Goal: Transaction & Acquisition: Download file/media

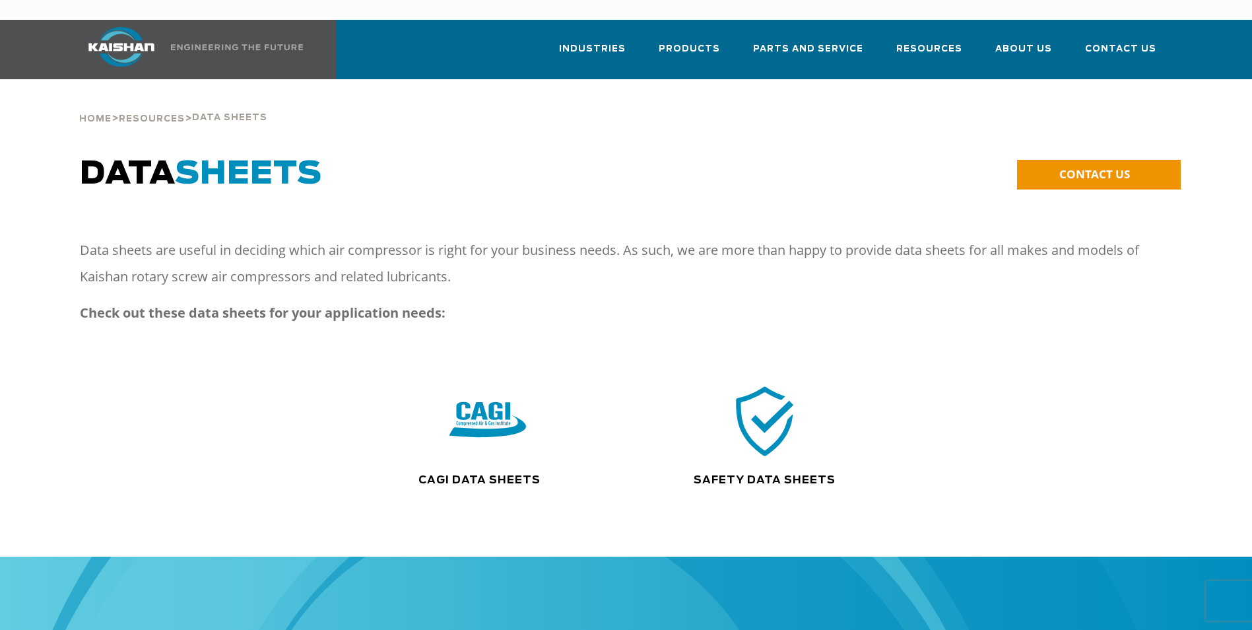
click at [718, 450] on div ".path{fill:none;stroke:#333;stroke-miterlimit:10;stroke-width:1.5px;}" at bounding box center [764, 427] width 255 height 90
click at [736, 475] on link "Safety Data Sheets" at bounding box center [765, 480] width 142 height 11
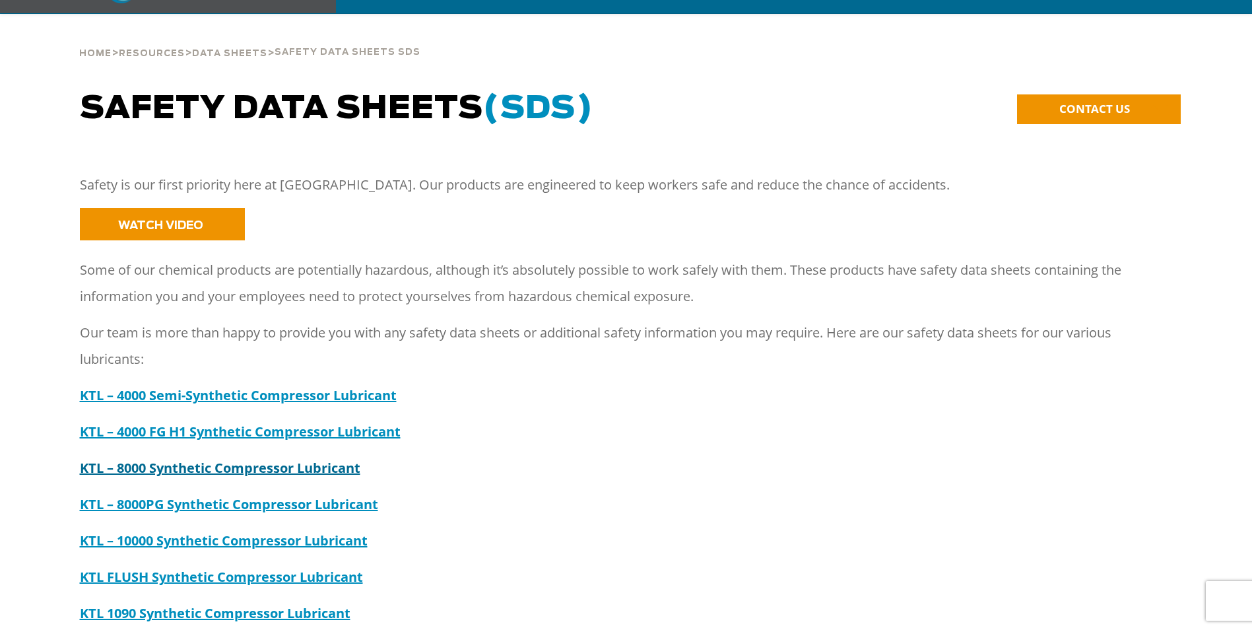
scroll to position [66, 0]
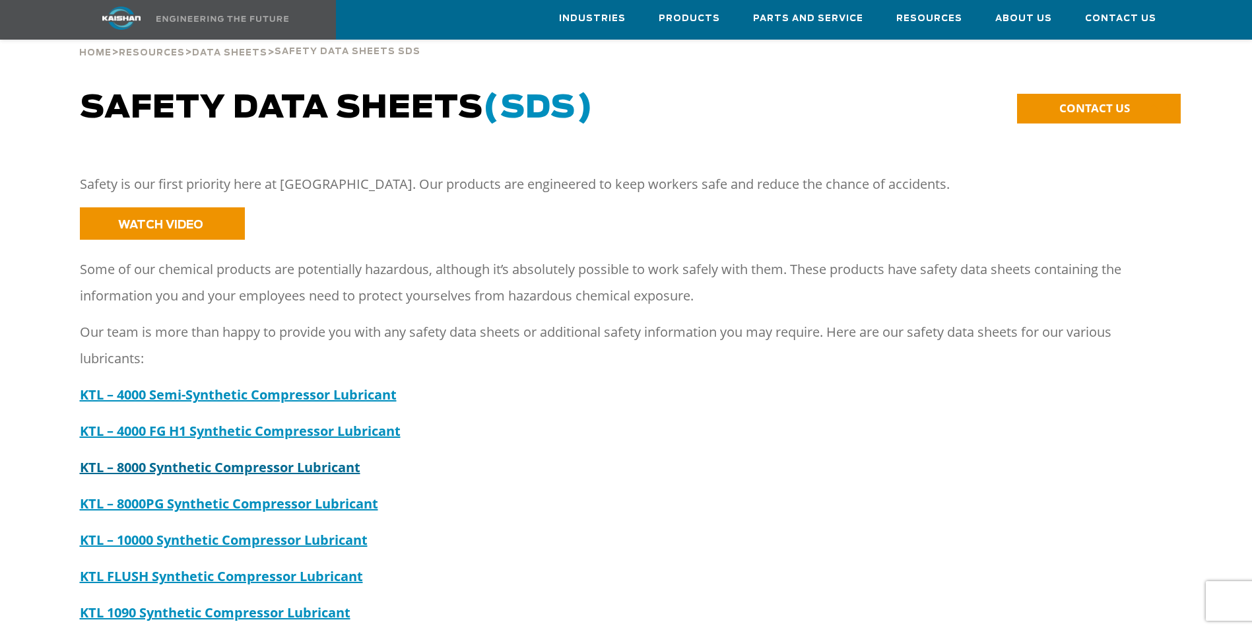
click at [234, 458] on strong "KTL – 8000 Synthetic Compressor Lubricant" at bounding box center [220, 467] width 281 height 18
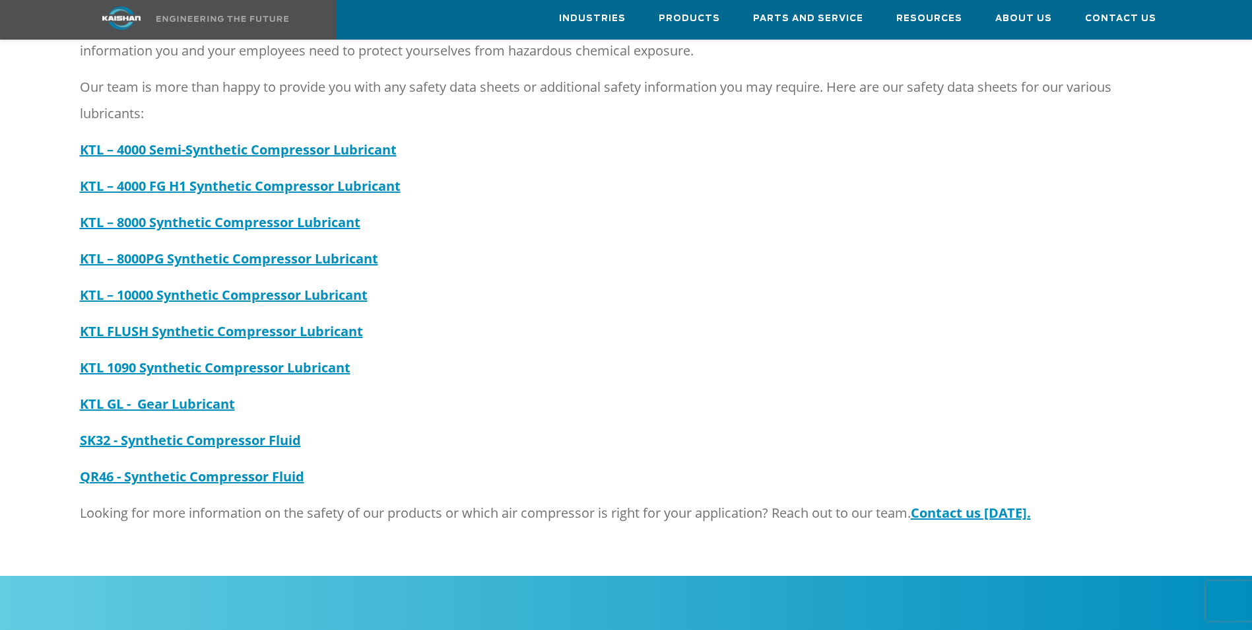
scroll to position [330, 0]
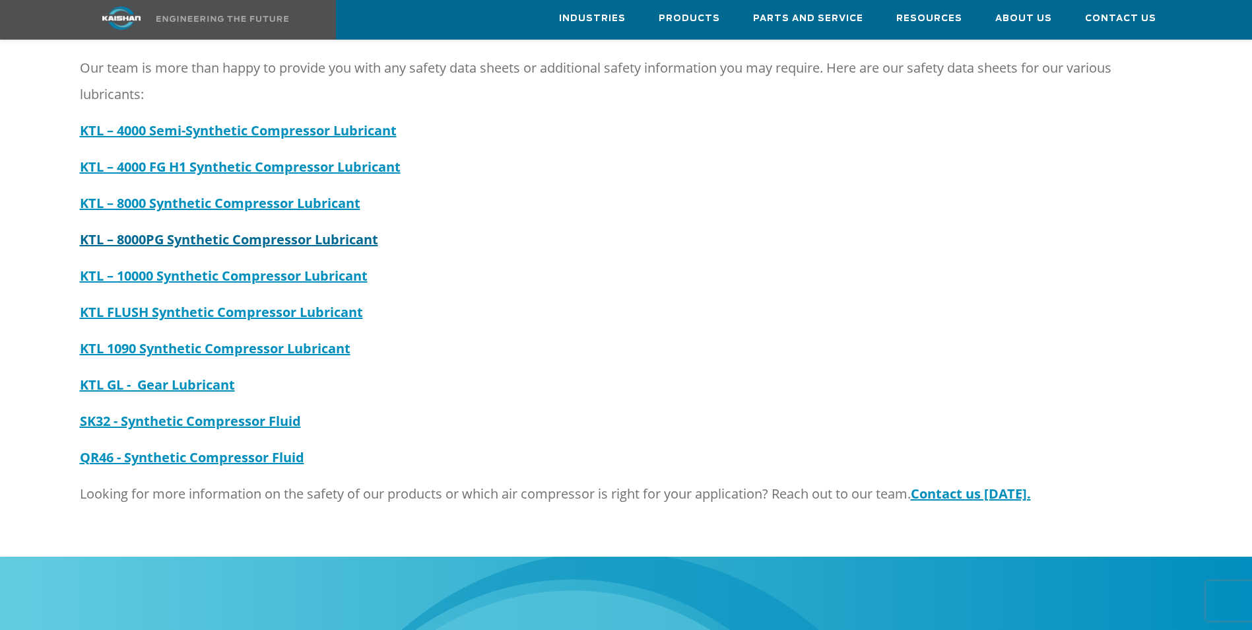
click at [182, 230] on strong "KTL – 8000PG Synthetic Compressor Lubricant" at bounding box center [229, 239] width 298 height 18
click at [158, 194] on strong "KTL – 8000 Synthetic Compressor Lubricant" at bounding box center [220, 203] width 281 height 18
